Goal: Information Seeking & Learning: Learn about a topic

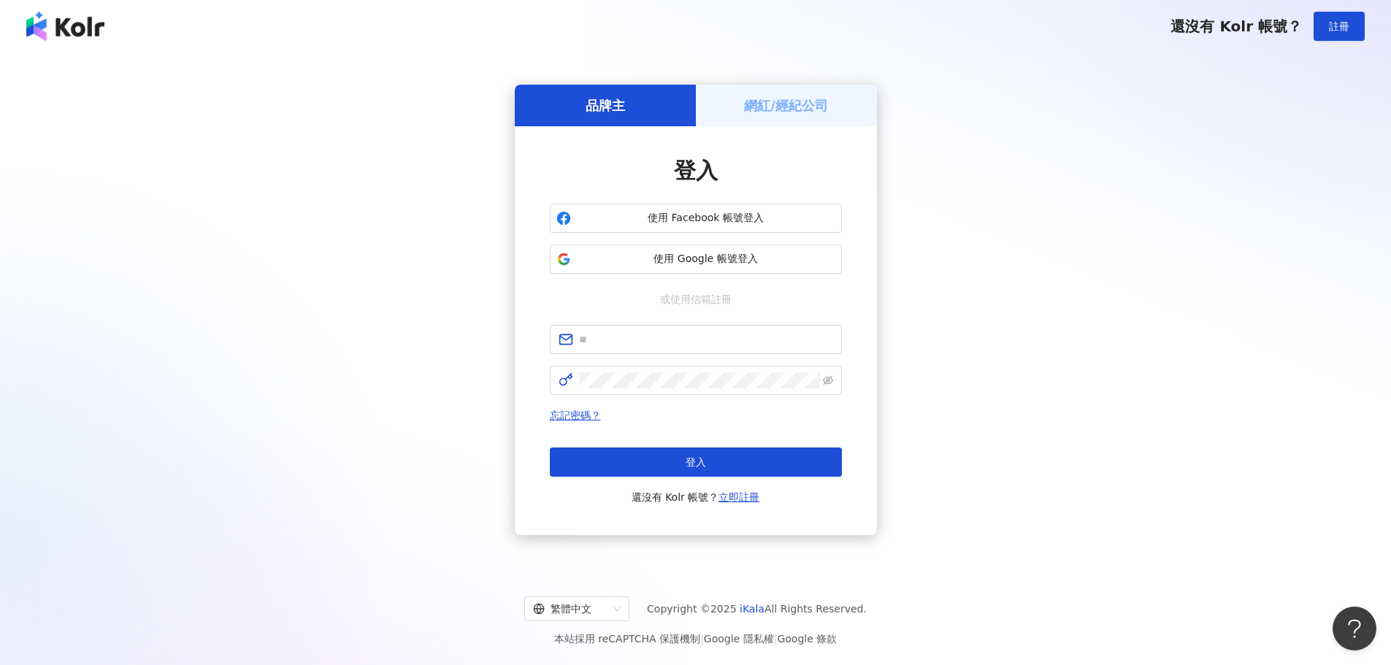
click at [1075, 289] on div "品牌主 網紅/經紀公司 登入 使用 Facebook 帳號登入 使用 Google 帳號登入 或使用信箱註冊 忘記密碼？ 登入 還沒有 Kolr 帳號？ 立即…" at bounding box center [696, 310] width 1356 height 492
click at [705, 253] on span "使用 Google 帳號登入" at bounding box center [706, 259] width 259 height 15
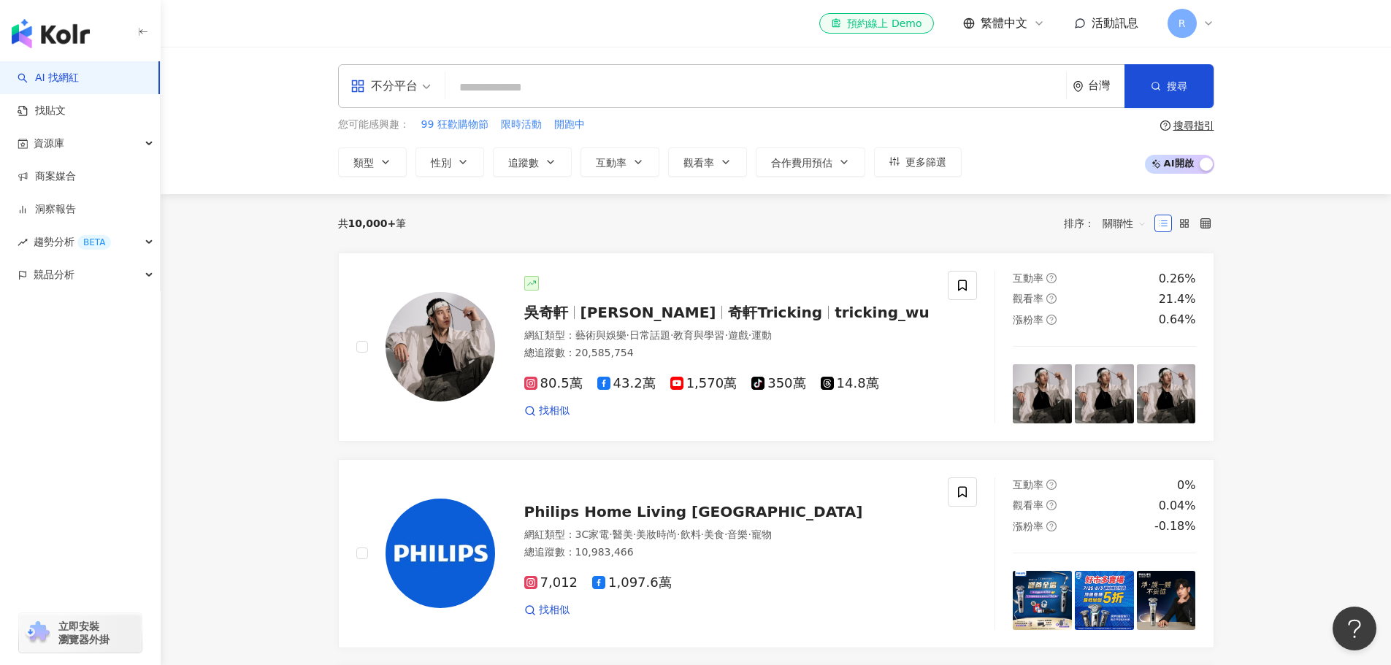
click at [416, 88] on div "不分平台" at bounding box center [384, 86] width 67 height 23
click at [557, 92] on input "search" at bounding box center [755, 88] width 609 height 28
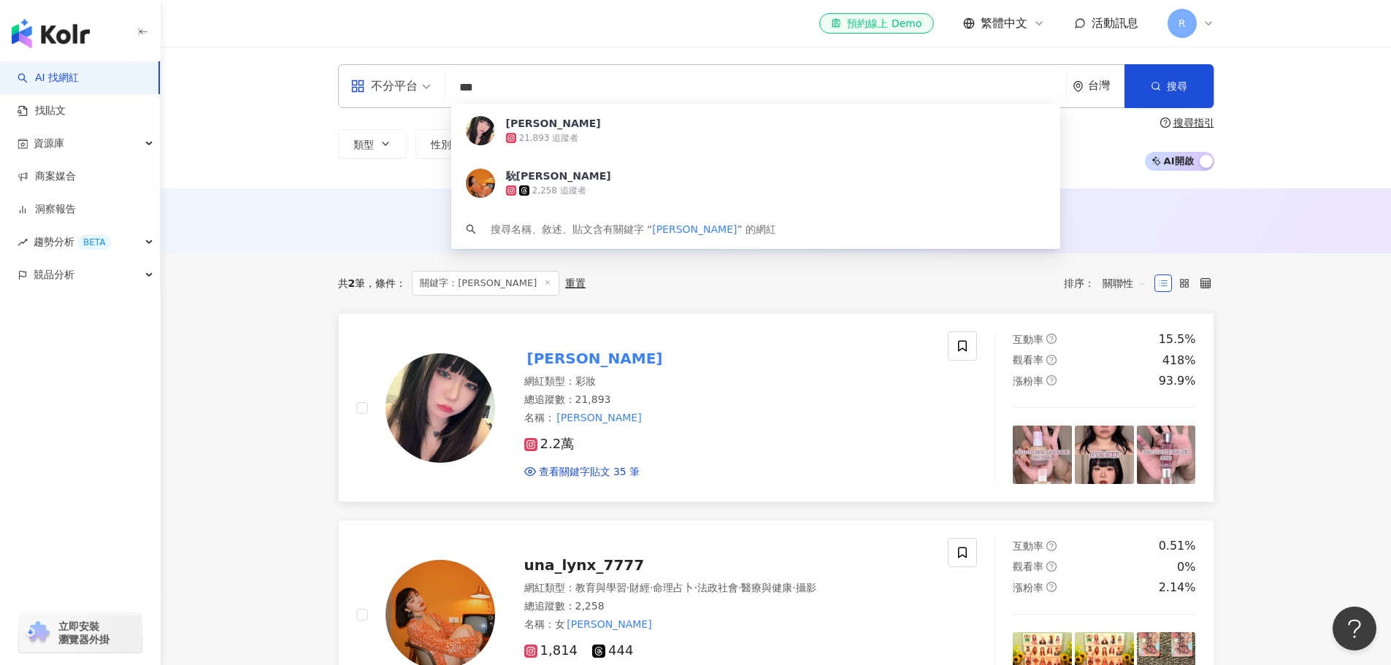
type input "***"
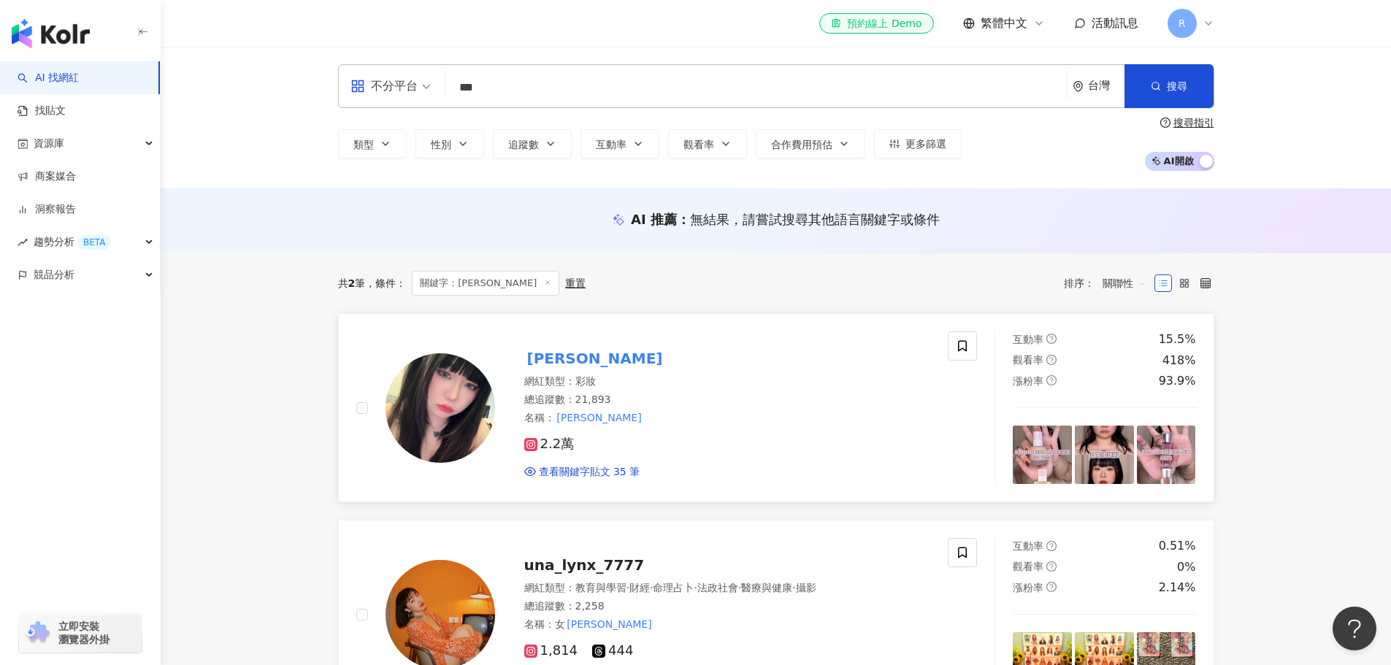
click at [700, 407] on div "總追蹤數 ： 21,893" at bounding box center [727, 400] width 407 height 15
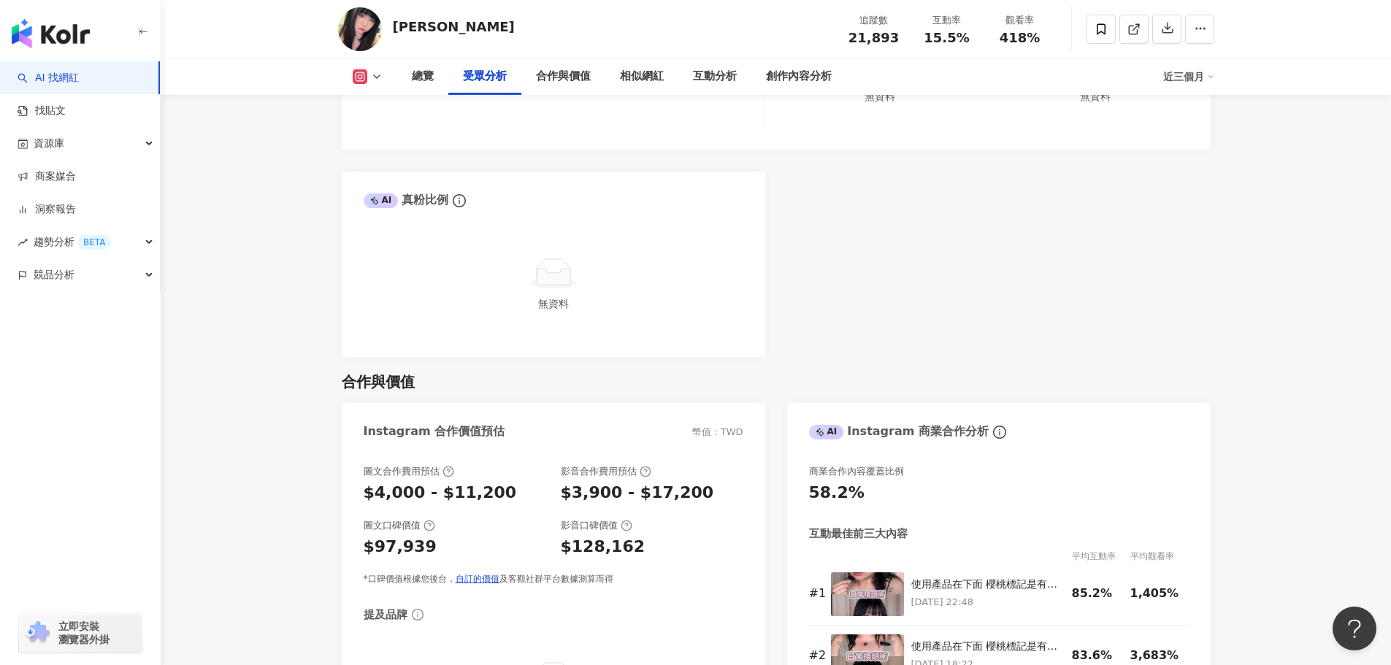
scroll to position [1826, 0]
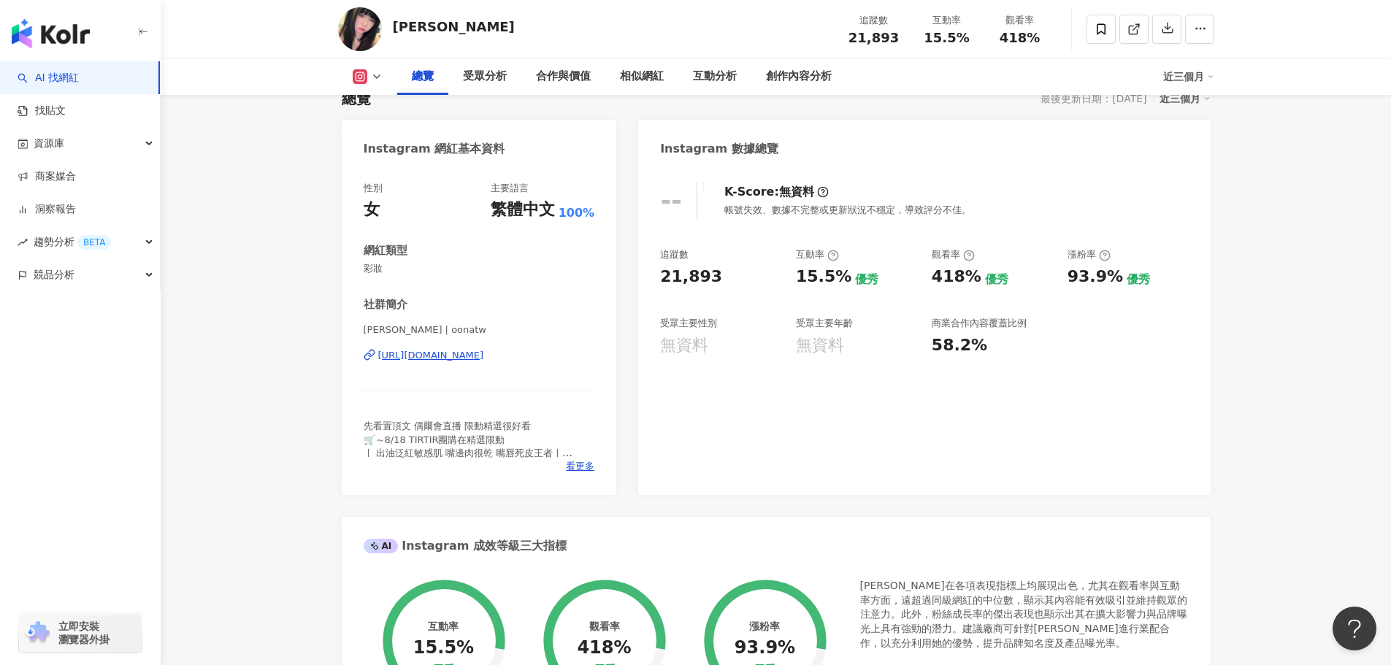
scroll to position [0, 0]
